Goal: Navigation & Orientation: Find specific page/section

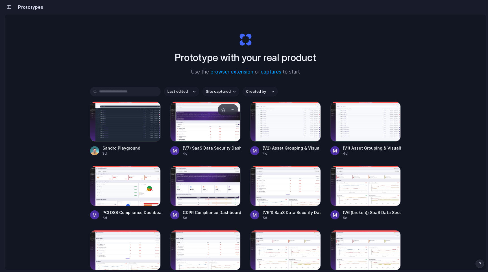
click at [203, 139] on div at bounding box center [205, 121] width 71 height 40
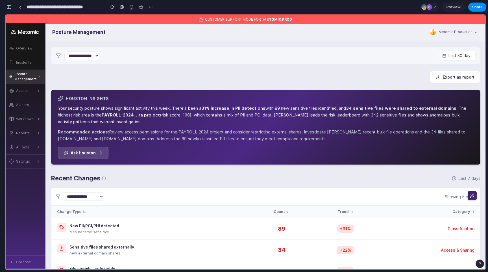
click at [460, 8] on span "Preview" at bounding box center [454, 7] width 14 height 6
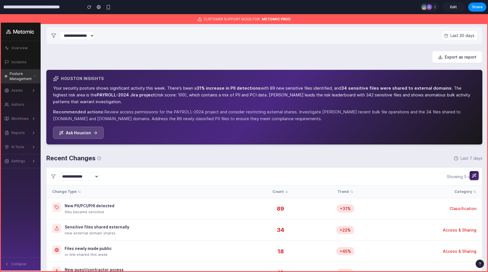
scroll to position [46, 0]
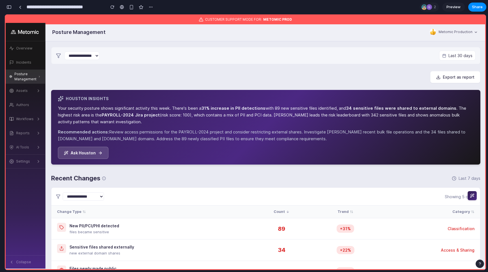
click at [13, 8] on div "**********" at bounding box center [80, 7] width 151 height 12
click at [10, 8] on div "button" at bounding box center [9, 7] width 5 height 4
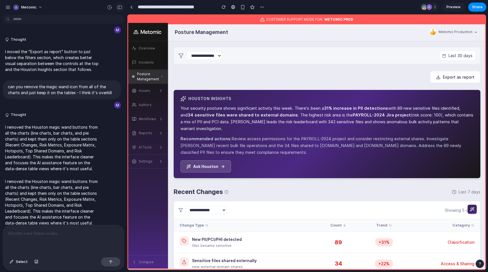
click at [117, 5] on div "button" at bounding box center [119, 7] width 5 height 4
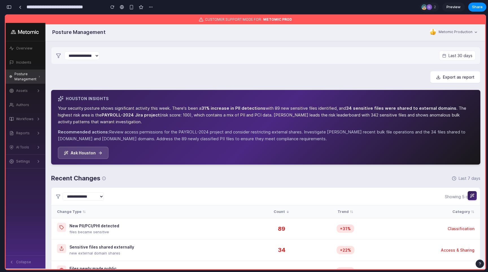
click at [9, 7] on div "button" at bounding box center [9, 7] width 5 height 4
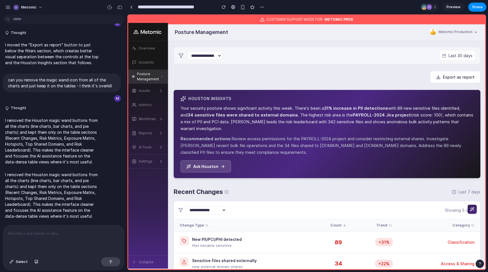
scroll to position [1585, 0]
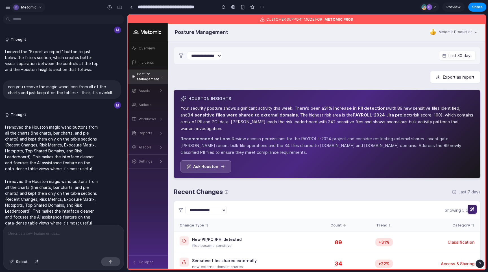
click at [24, 7] on span "Metomic" at bounding box center [29, 8] width 16 height 6
click at [24, 7] on div "Settings Invite members Change theme Sign out" at bounding box center [244, 136] width 488 height 272
click at [11, 6] on button "Metomic" at bounding box center [28, 7] width 34 height 9
click at [10, 6] on div "Settings Invite members Change theme Sign out" at bounding box center [244, 136] width 488 height 272
click at [9, 6] on div "button" at bounding box center [7, 7] width 5 height 5
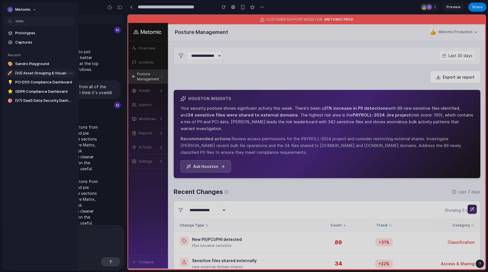
click at [35, 74] on span "(V2) Asset Grouping & Visualization Interface" at bounding box center [44, 73] width 59 height 6
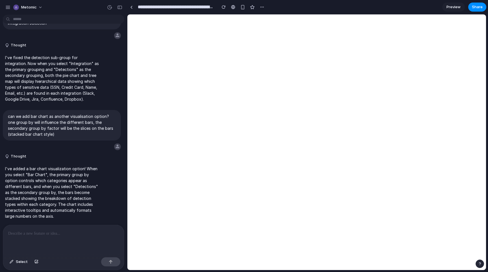
type input "**********"
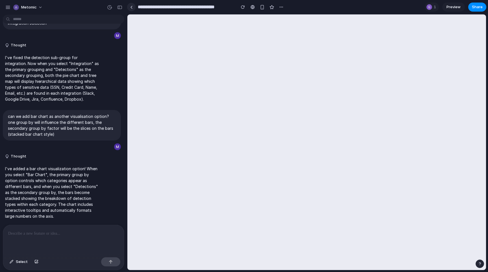
click at [132, 7] on div at bounding box center [131, 7] width 3 height 3
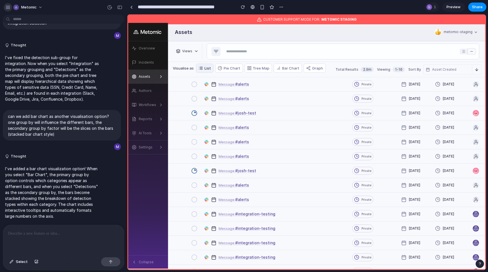
click at [11, 6] on button "button" at bounding box center [8, 7] width 8 height 8
